Goal: Information Seeking & Learning: Learn about a topic

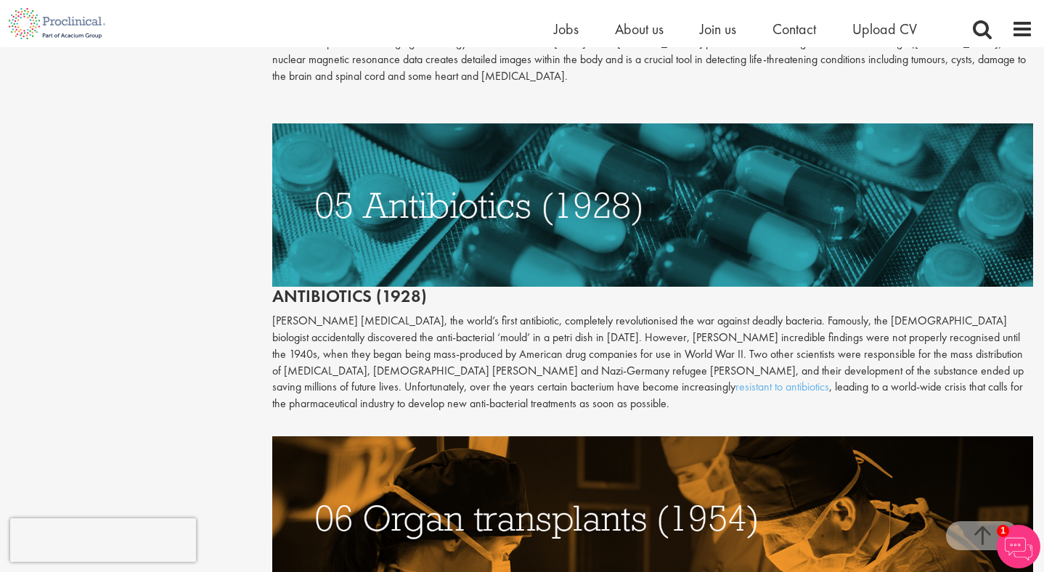
scroll to position [2058, 0]
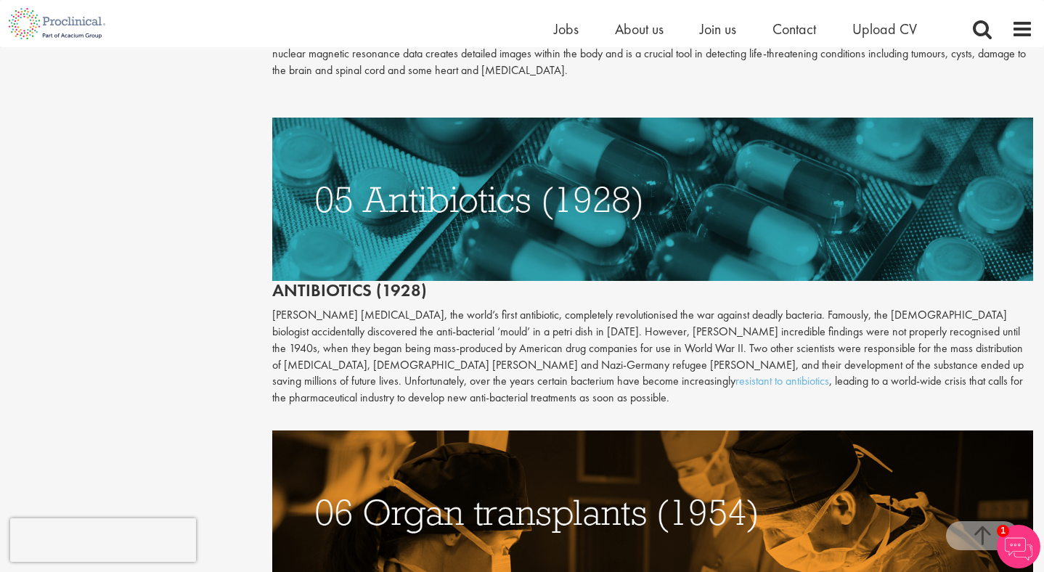
drag, startPoint x: 568, startPoint y: 121, endPoint x: 568, endPoint y: 98, distance: 23.2
click at [568, 121] on img at bounding box center [652, 199] width 761 height 163
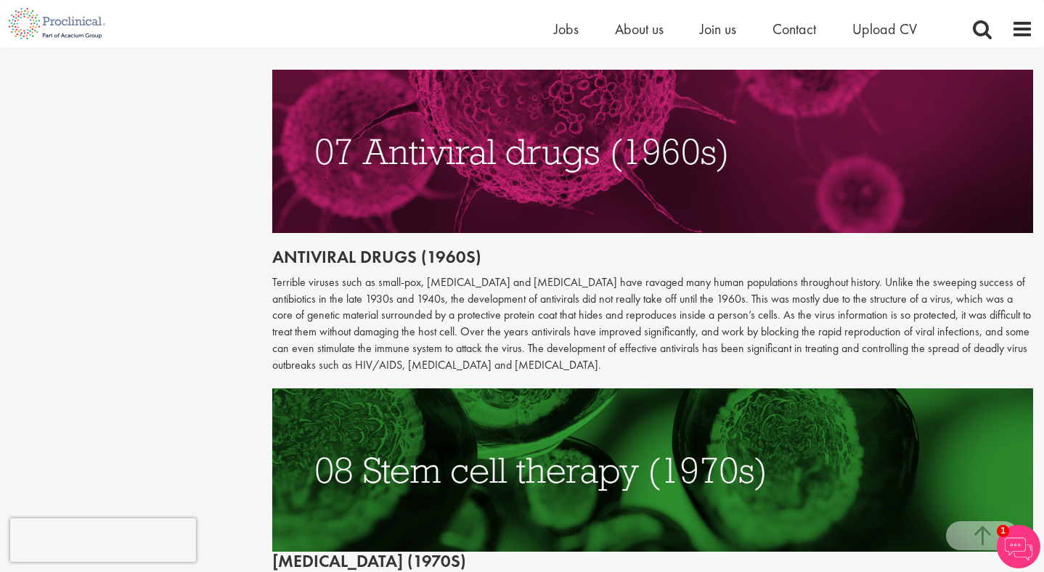
scroll to position [2754, 0]
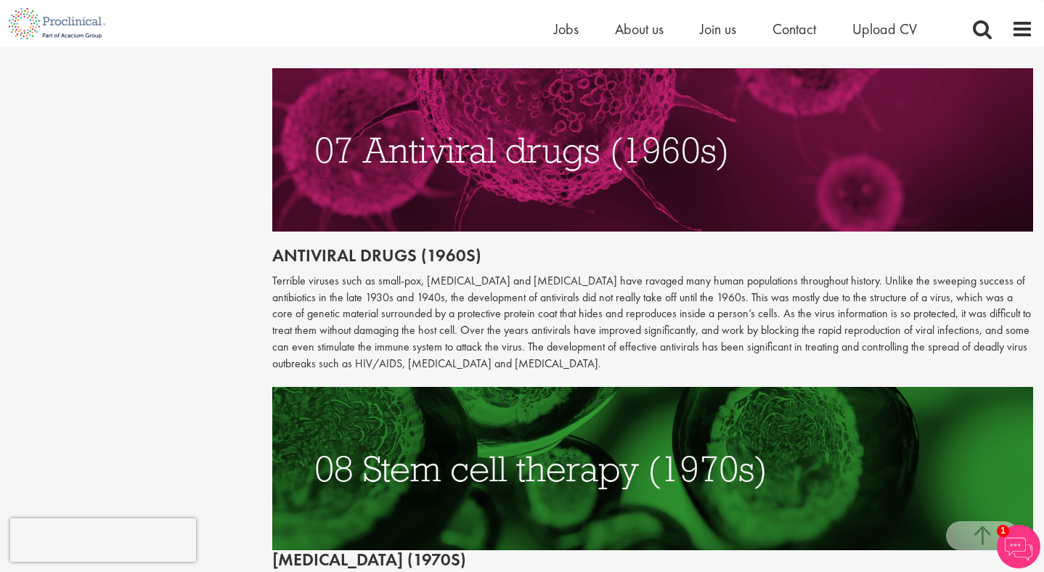
drag, startPoint x: 668, startPoint y: 298, endPoint x: 1023, endPoint y: 292, distance: 355.0
click at [1023, 292] on p "Terrible viruses such as small-pox, [MEDICAL_DATA] and [MEDICAL_DATA] have rava…" at bounding box center [652, 322] width 761 height 99
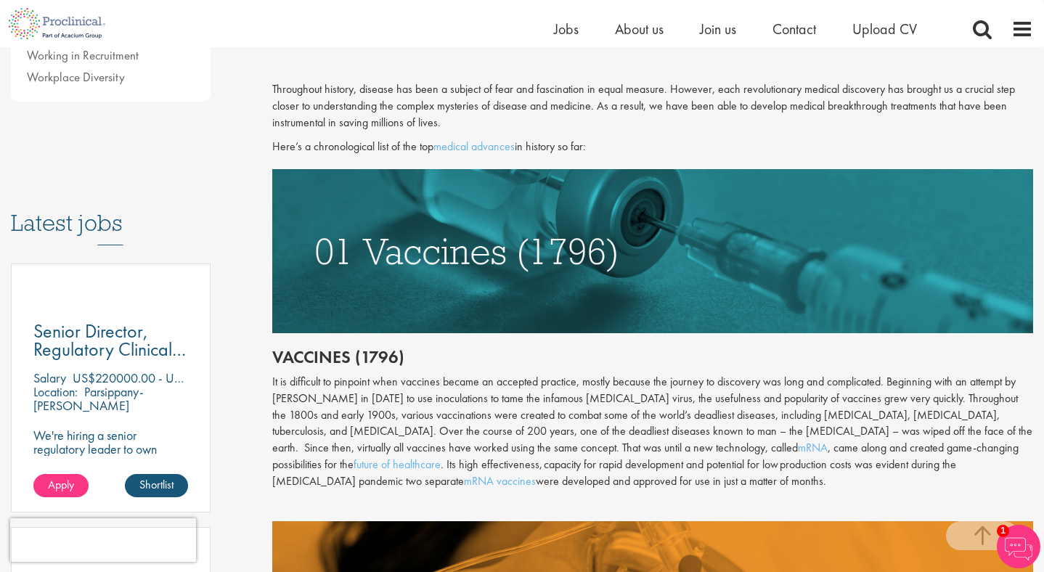
scroll to position [606, 0]
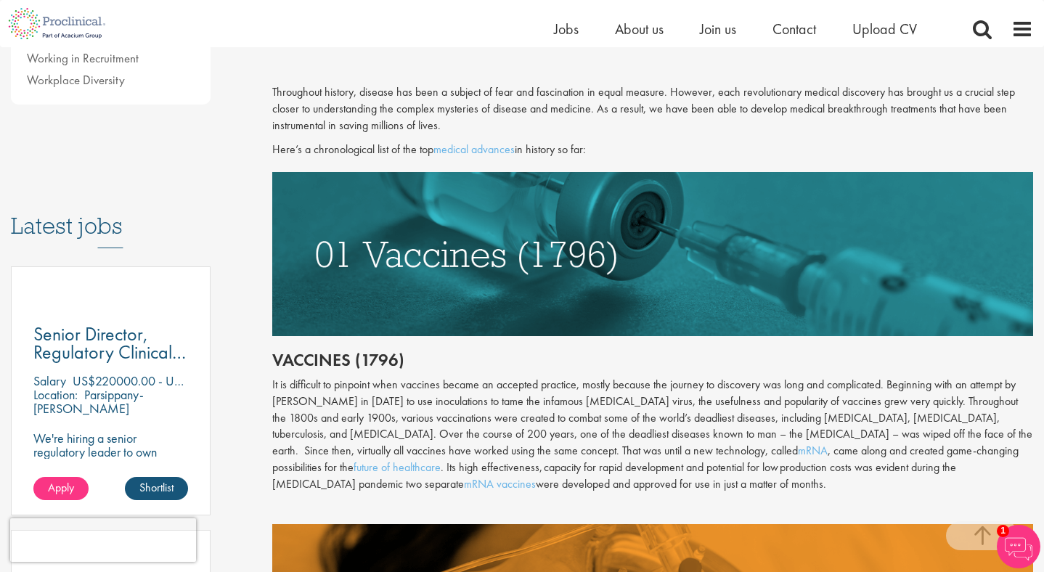
click at [645, 314] on img at bounding box center [652, 253] width 761 height 163
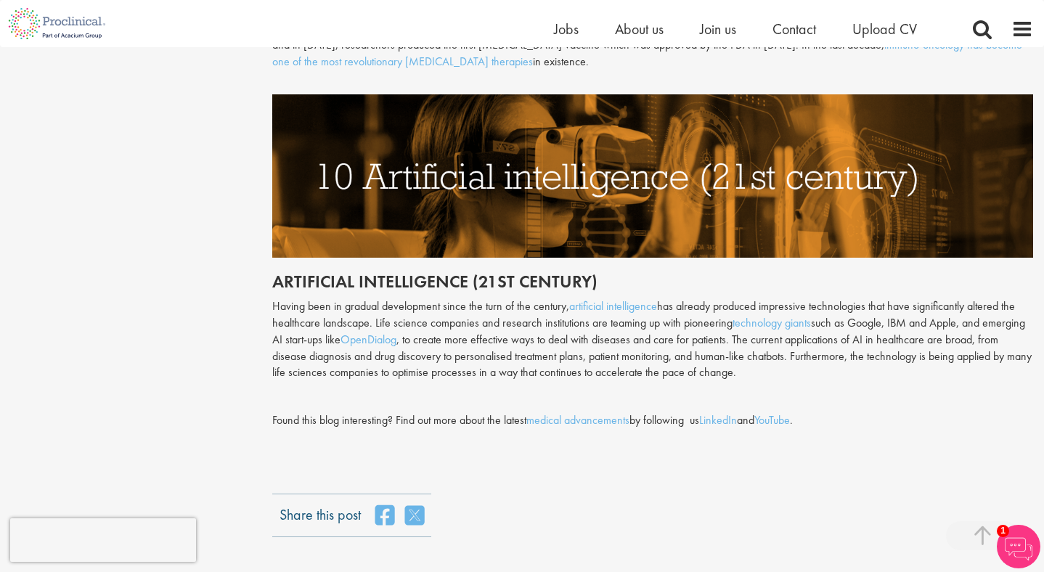
scroll to position [3712, 0]
